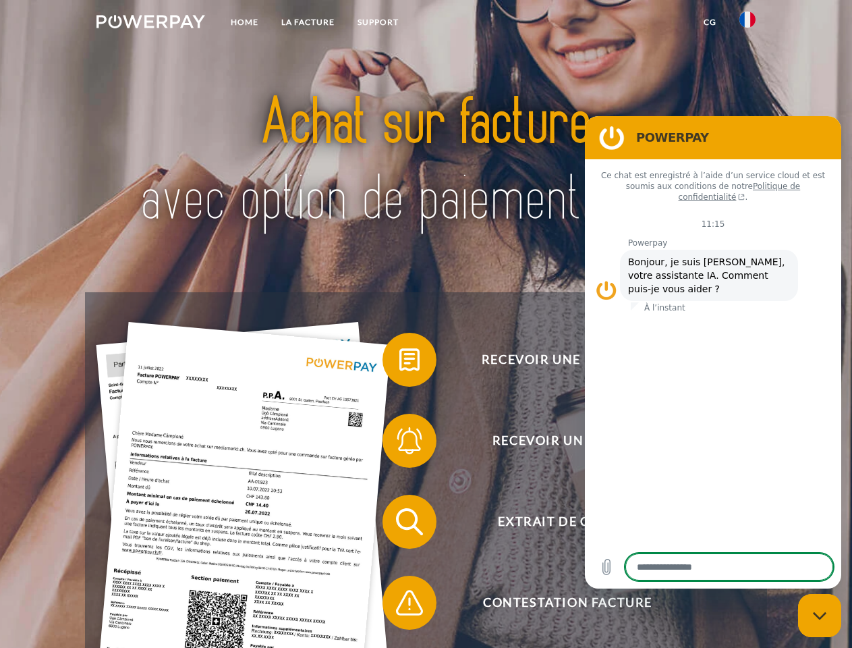
click at [150, 24] on img at bounding box center [150, 21] width 109 height 13
click at [748, 24] on img at bounding box center [748, 19] width 16 height 16
click at [710, 22] on link "CG" at bounding box center [710, 22] width 36 height 24
click at [399, 362] on span at bounding box center [389, 359] width 67 height 67
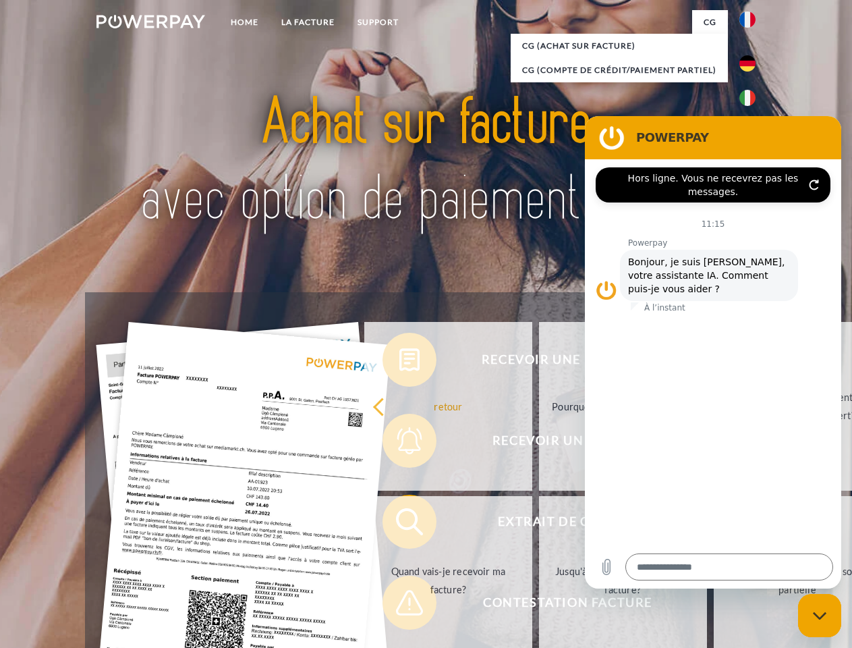
click at [399, 443] on div "Recevoir une facture ? Recevoir un rappel? Extrait de compte retour" at bounding box center [425, 562] width 681 height 540
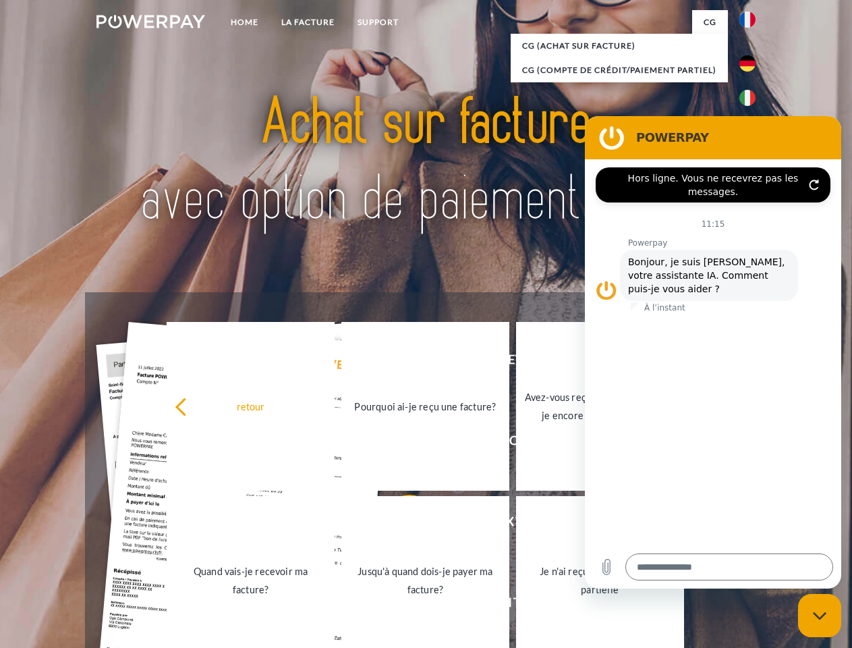
click at [399, 524] on link "Jusqu'à quand dois-je payer ma facture?" at bounding box center [425, 580] width 168 height 169
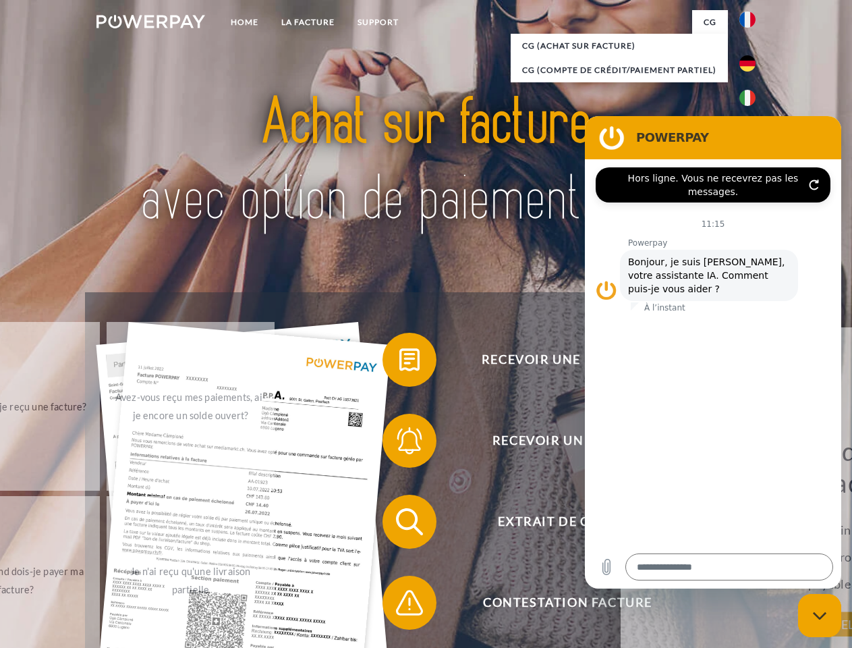
click at [399, 605] on div "Recevoir une facture ? Recevoir un rappel? Extrait de compte retour" at bounding box center [425, 562] width 681 height 540
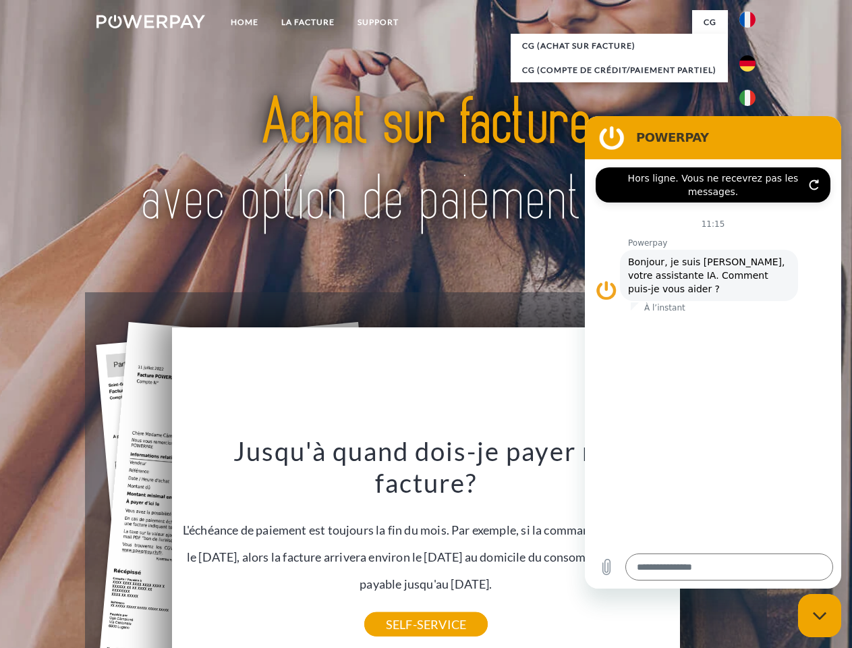
click at [820, 615] on icon "Fermer la fenêtre de messagerie" at bounding box center [820, 615] width 14 height 9
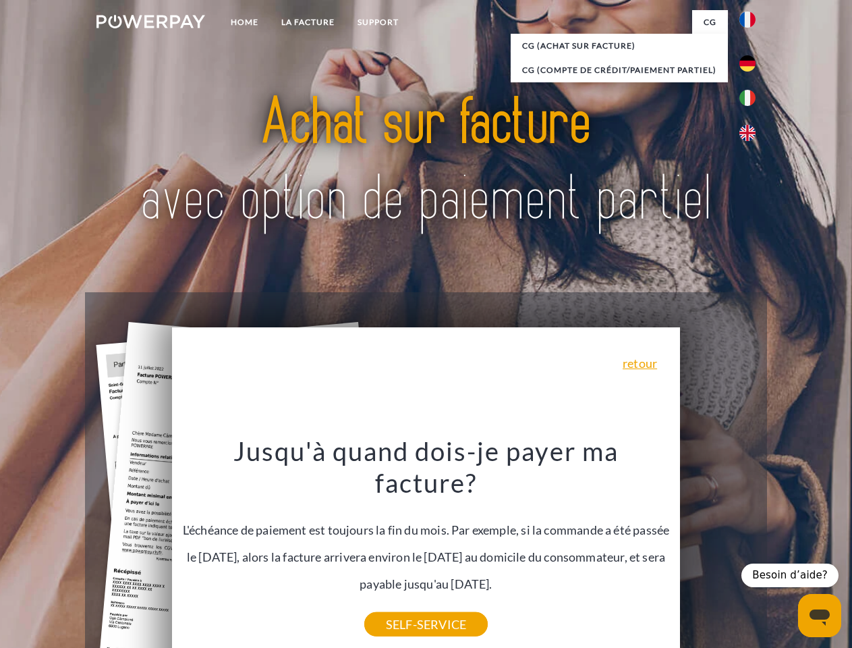
type textarea "*"
